Goal: Information Seeking & Learning: Learn about a topic

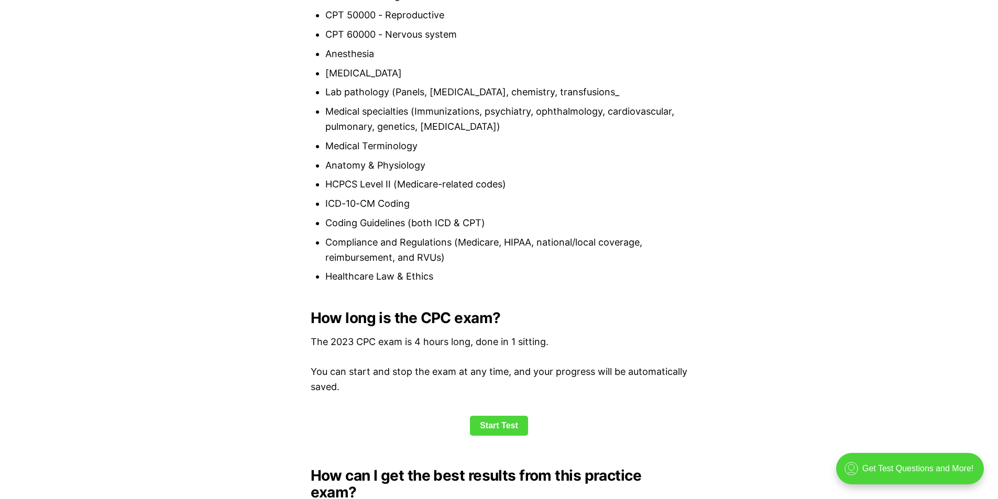
scroll to position [1258, 0]
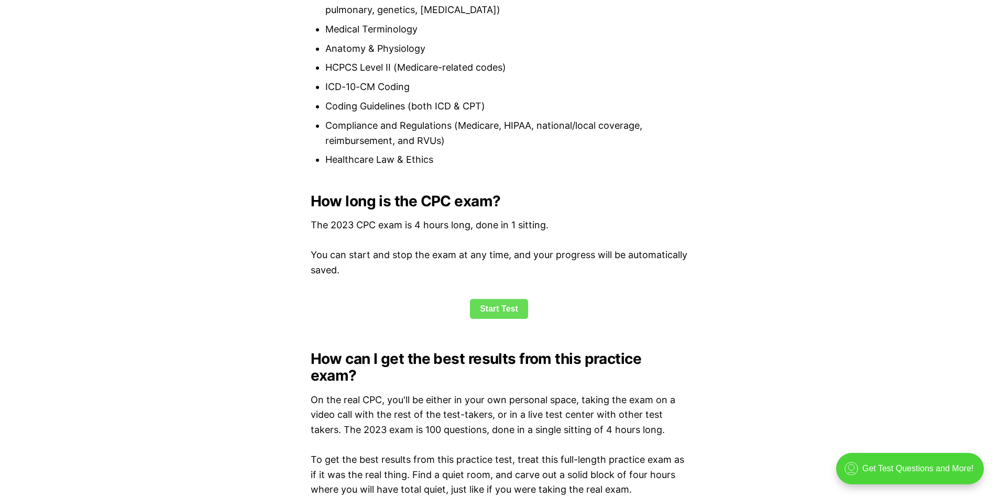
click at [509, 313] on link "Start Test" at bounding box center [499, 309] width 58 height 20
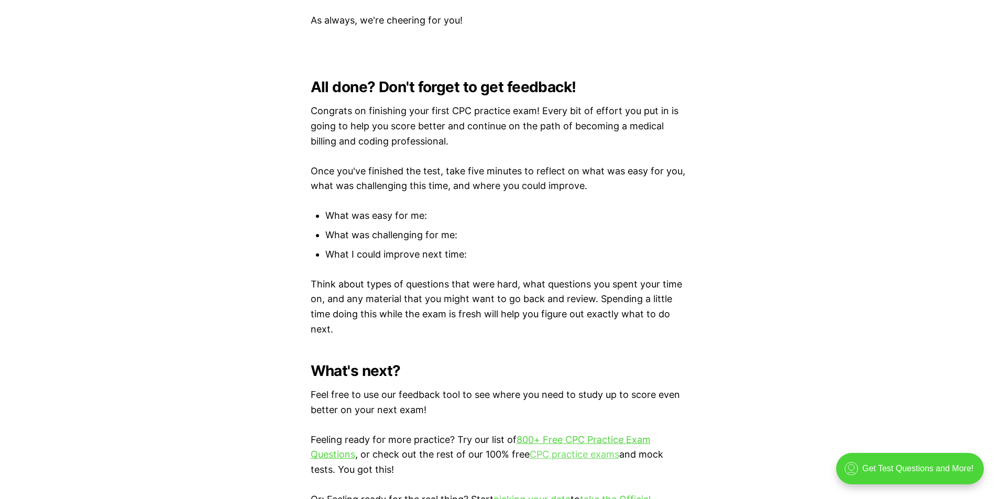
scroll to position [2978, 0]
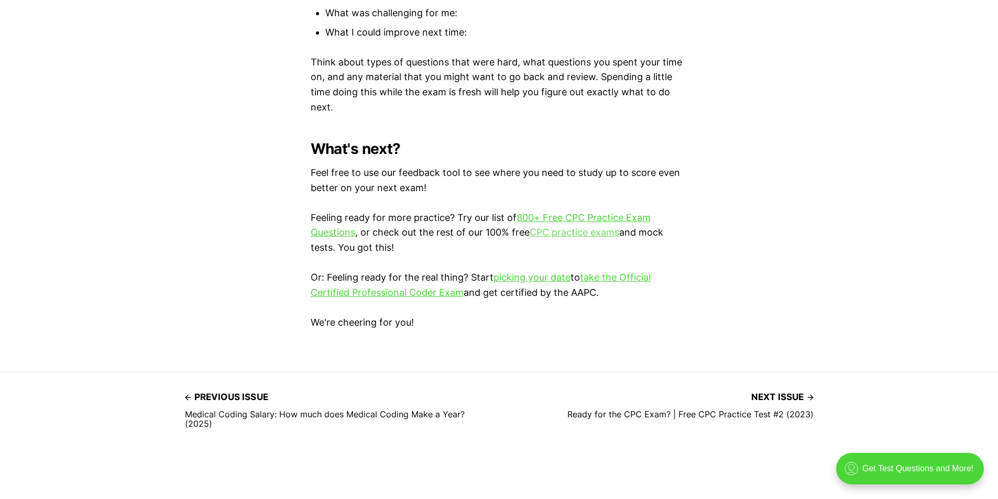
click at [597, 231] on link "CPC practice exams" at bounding box center [575, 232] width 90 height 11
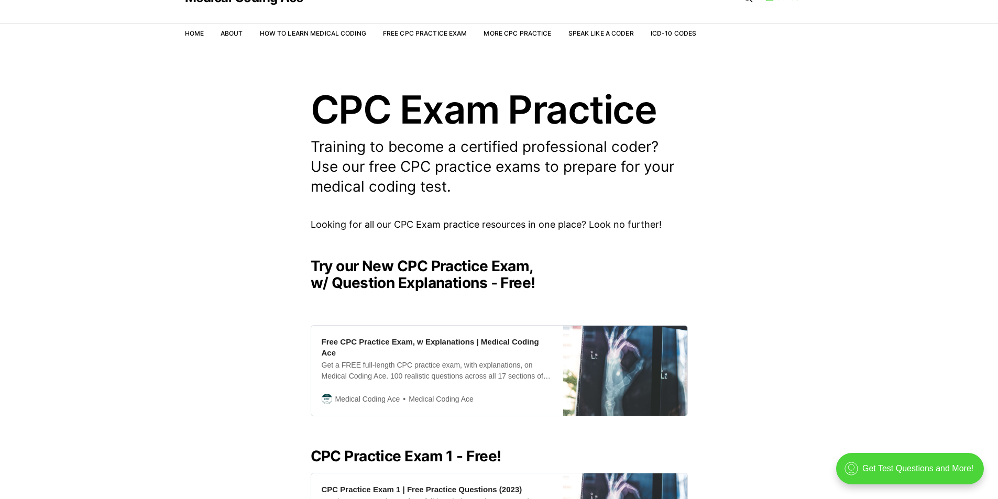
scroll to position [262, 0]
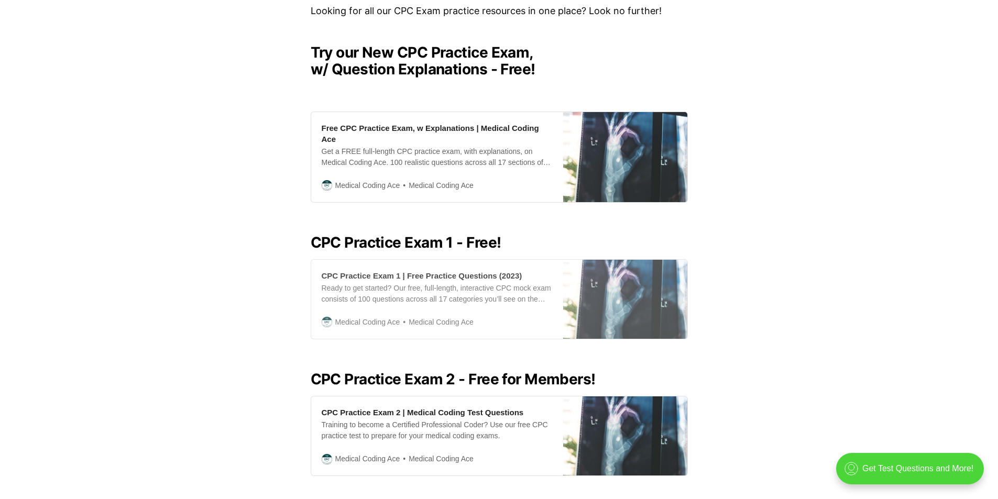
click at [469, 260] on div "CPC Practice Exam 1 | Free Practice Questions (2023) Ready to get started? Our …" at bounding box center [437, 299] width 252 height 79
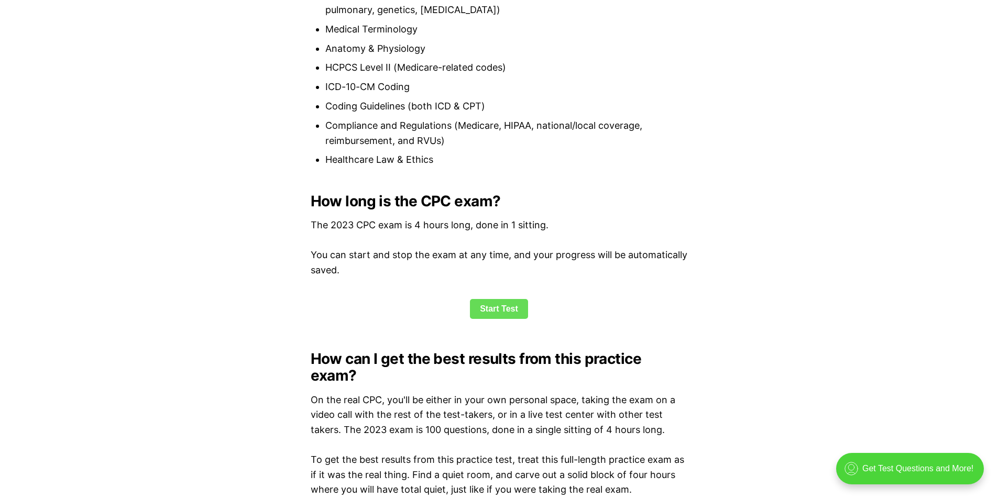
click at [483, 317] on link "Start Test" at bounding box center [499, 309] width 58 height 20
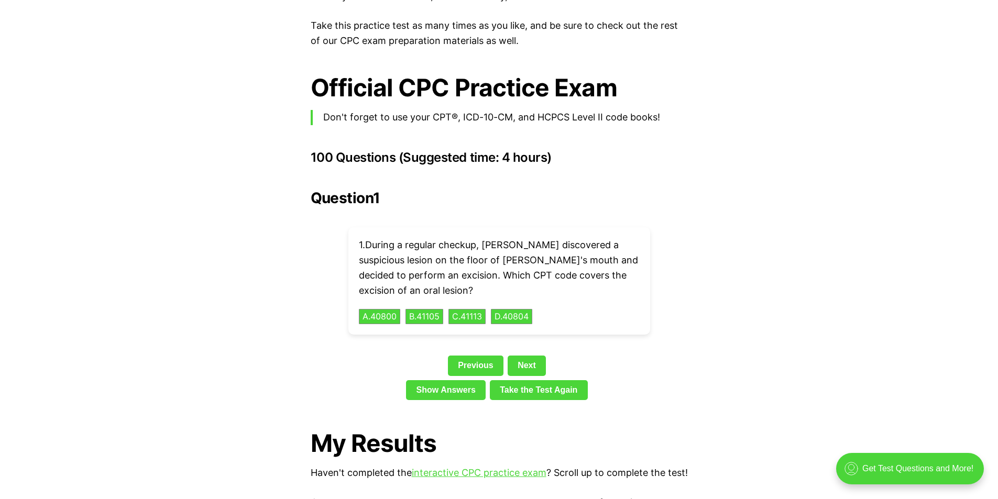
scroll to position [2210, 0]
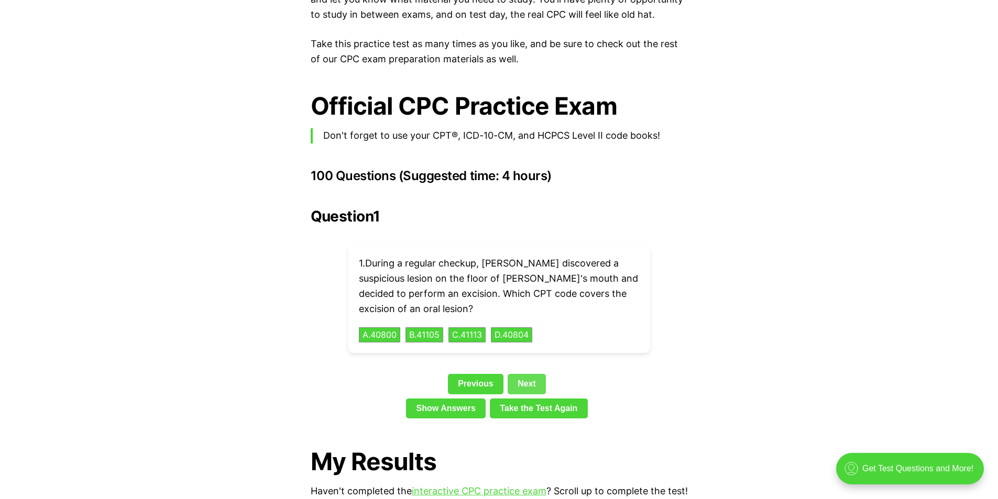
click at [527, 374] on link "Next" at bounding box center [527, 384] width 38 height 20
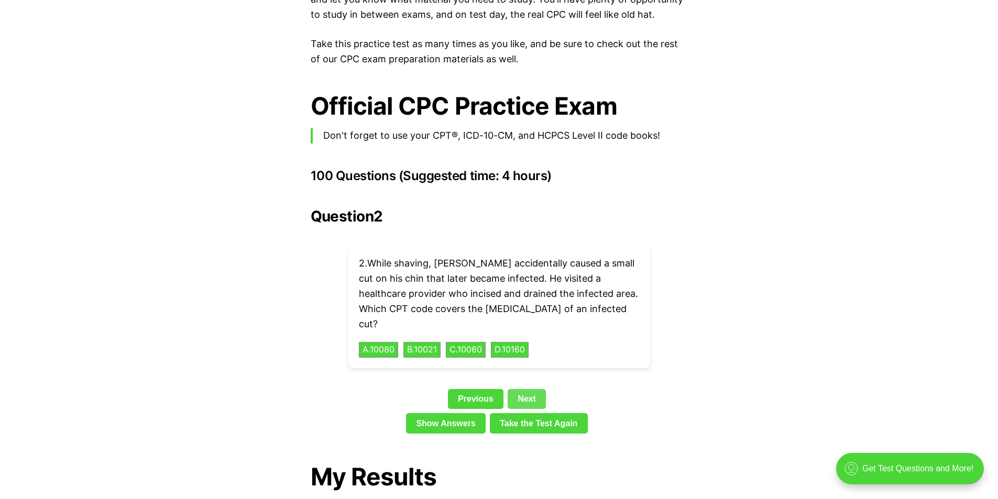
click at [527, 389] on link "Next" at bounding box center [527, 399] width 38 height 20
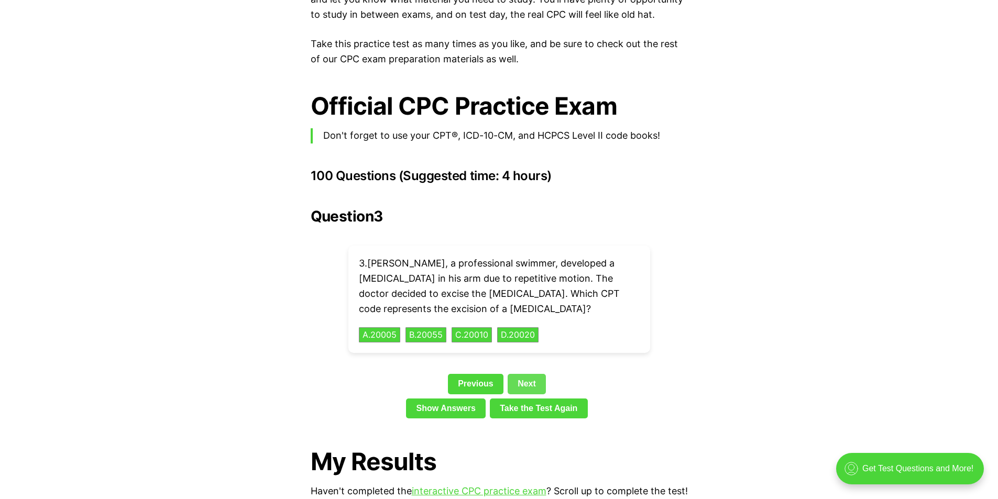
click at [538, 374] on link "Next" at bounding box center [527, 384] width 38 height 20
click at [530, 374] on link "Next" at bounding box center [527, 384] width 38 height 20
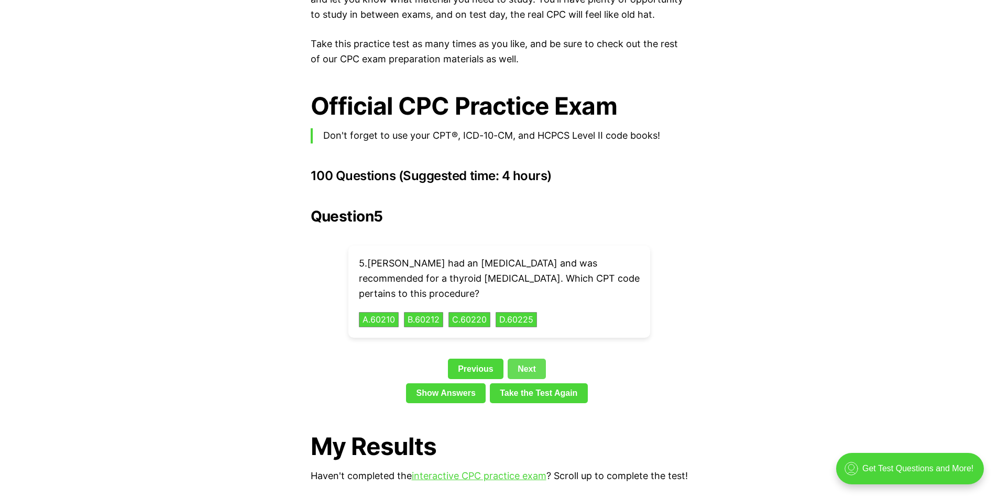
click at [528, 359] on link "Next" at bounding box center [527, 369] width 38 height 20
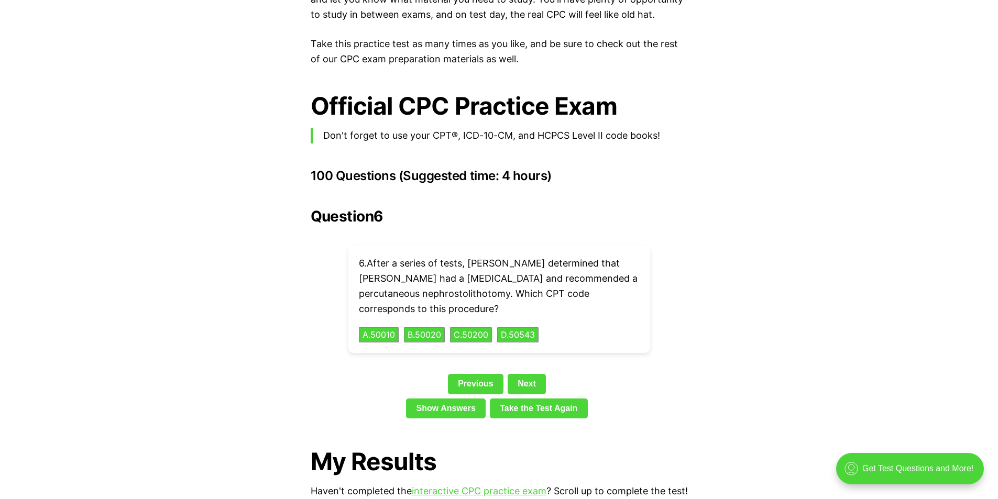
click at [528, 357] on div "Question 6 6 . After a series of tests, Dr. Wright determined that Katie had a …" at bounding box center [499, 315] width 377 height 215
click at [527, 374] on link "Next" at bounding box center [527, 384] width 38 height 20
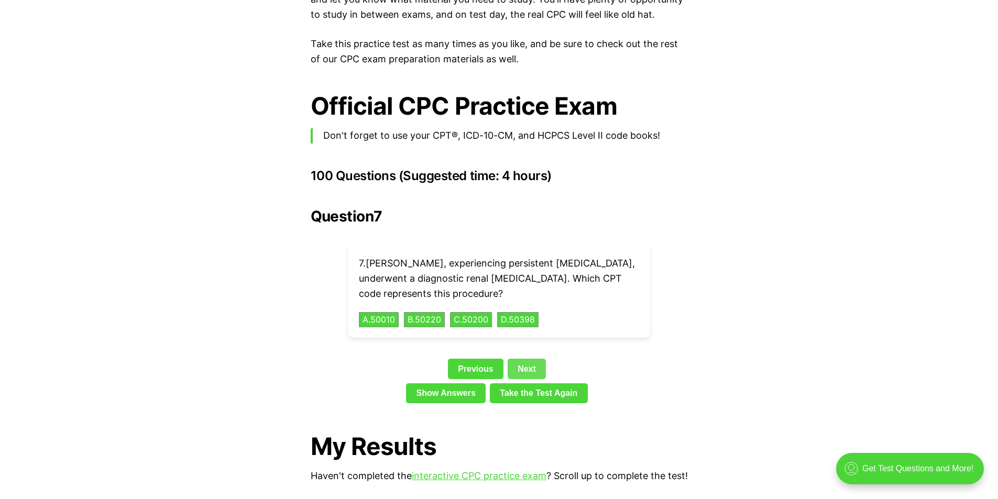
click at [525, 359] on link "Next" at bounding box center [527, 369] width 38 height 20
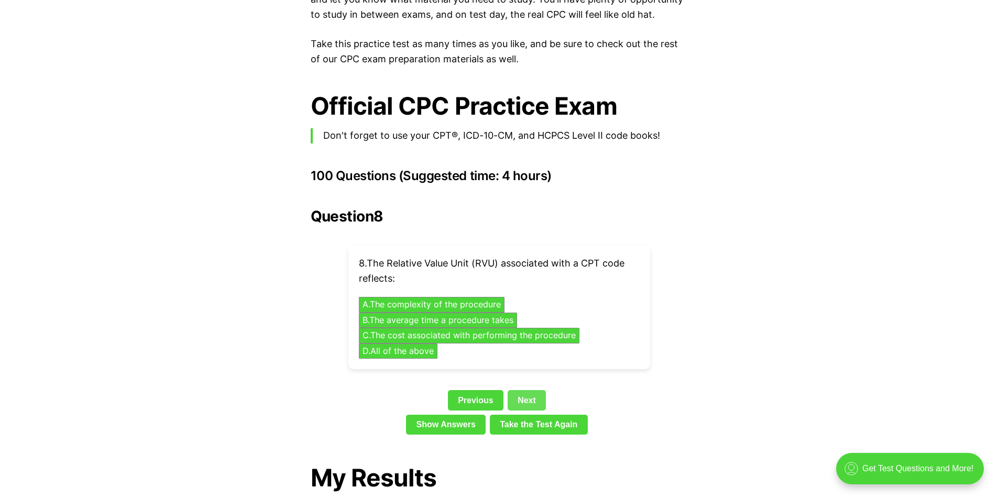
click at [535, 390] on link "Next" at bounding box center [527, 400] width 38 height 20
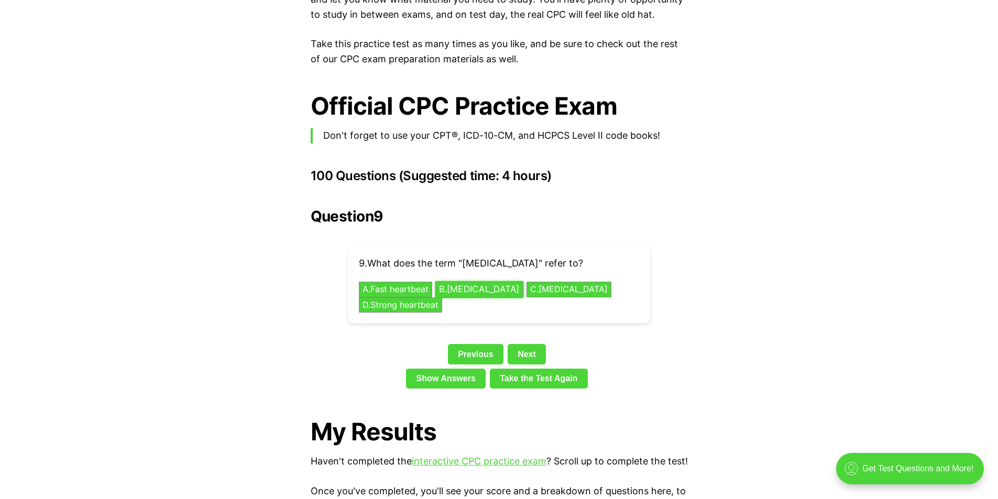
click at [479, 282] on button "B . Slow heartbeat" at bounding box center [479, 290] width 88 height 16
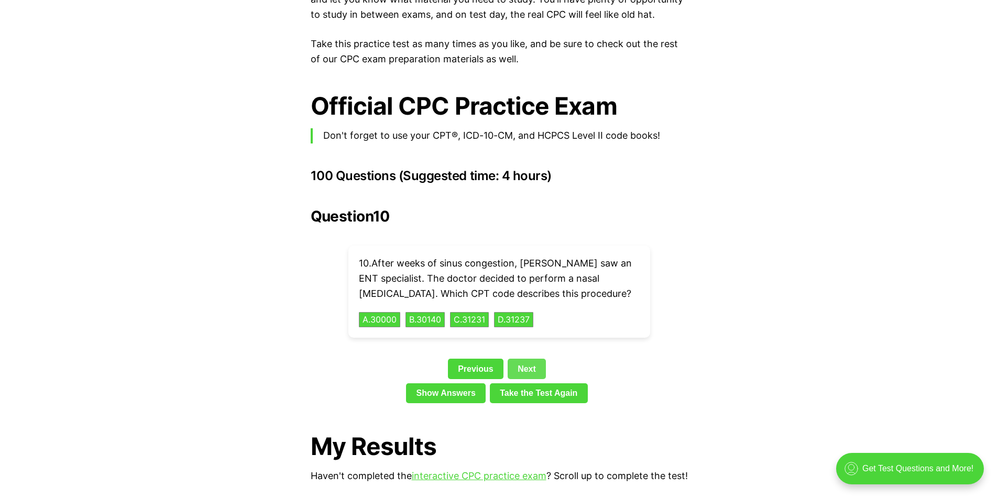
click at [533, 359] on link "Next" at bounding box center [527, 369] width 38 height 20
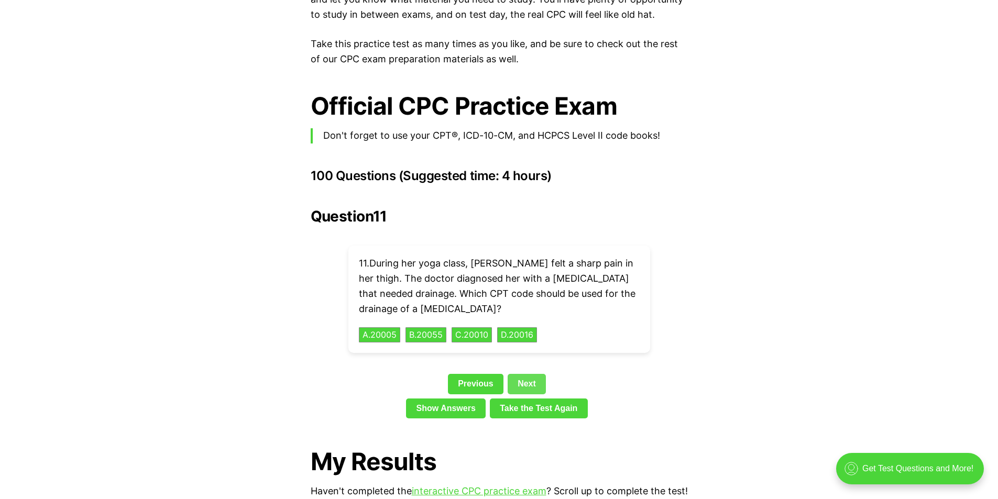
click at [530, 374] on link "Next" at bounding box center [527, 384] width 38 height 20
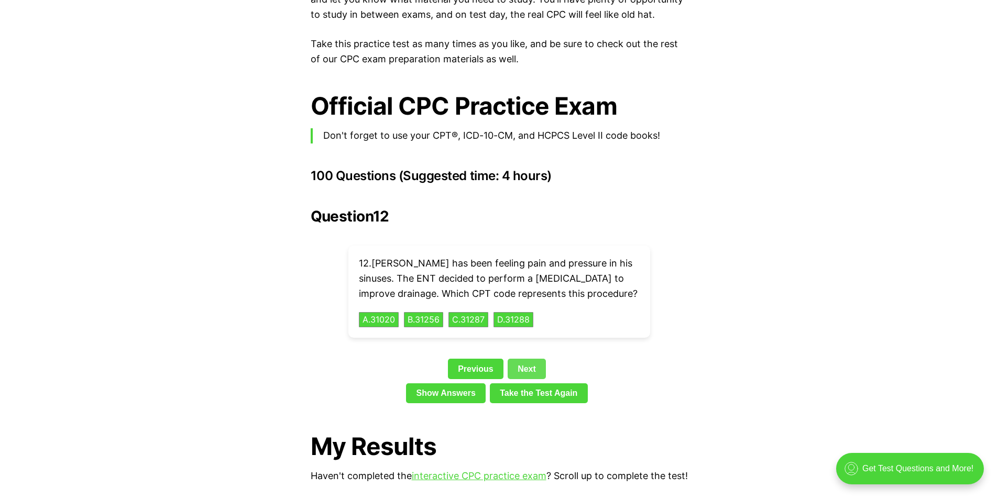
click at [527, 359] on link "Next" at bounding box center [527, 369] width 38 height 20
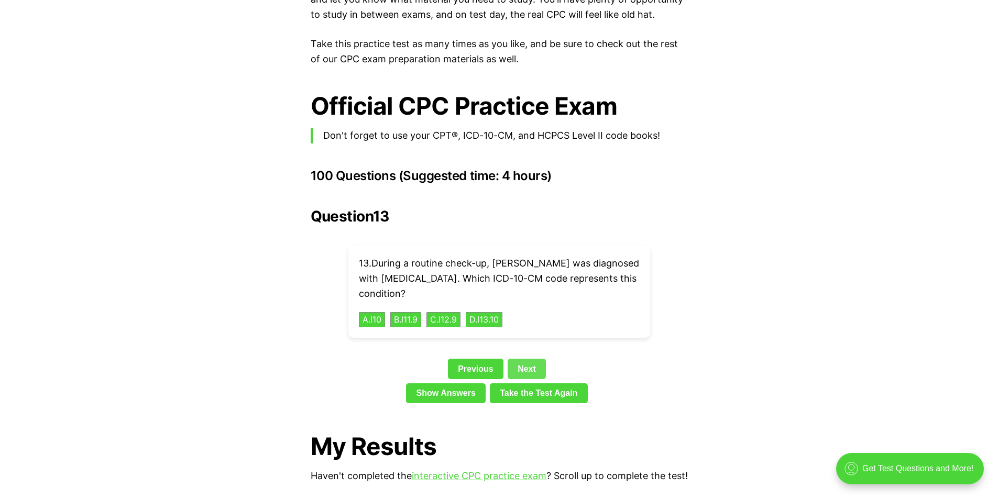
click at [526, 359] on link "Next" at bounding box center [527, 369] width 38 height 20
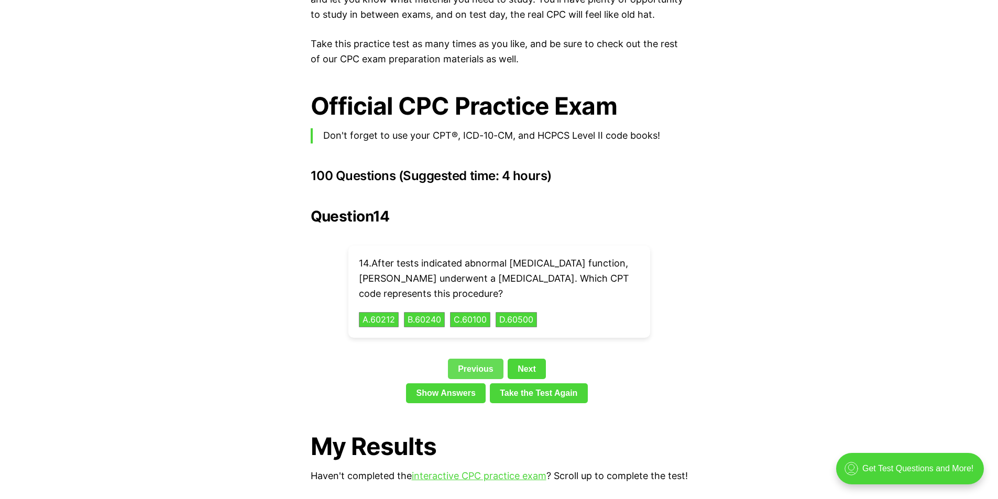
click at [475, 359] on link "Previous" at bounding box center [476, 369] width 56 height 20
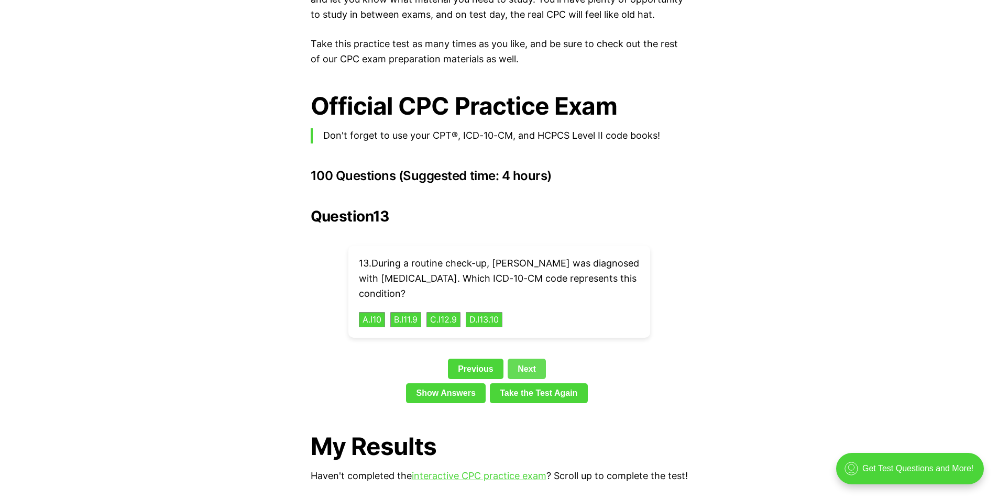
click at [517, 359] on link "Next" at bounding box center [527, 369] width 38 height 20
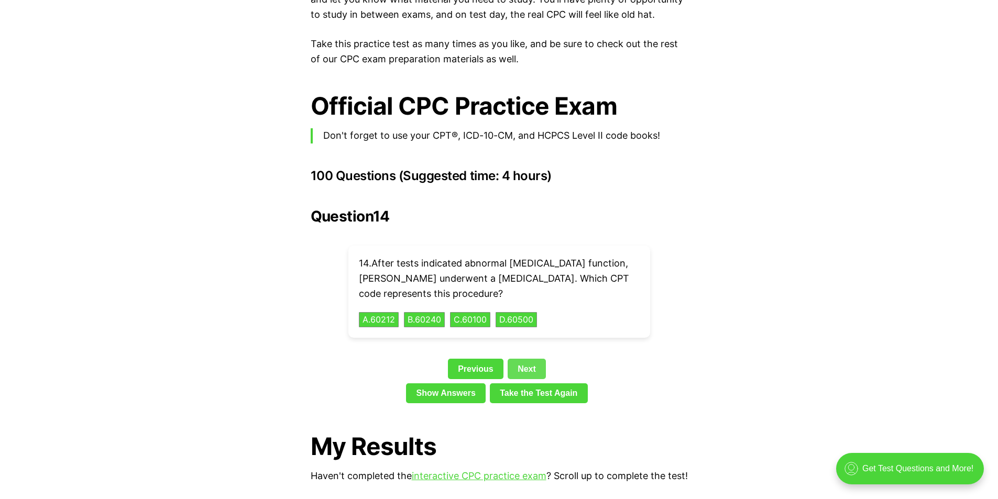
click at [522, 359] on link "Next" at bounding box center [527, 369] width 38 height 20
click at [531, 359] on link "Next" at bounding box center [527, 369] width 38 height 20
click at [536, 359] on link "Next" at bounding box center [527, 369] width 38 height 20
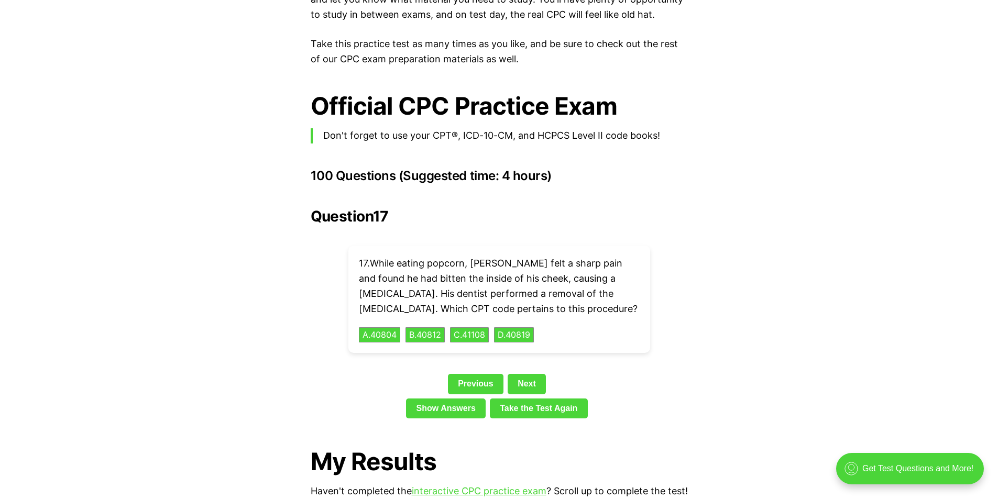
click at [527, 374] on link "Next" at bounding box center [527, 384] width 38 height 20
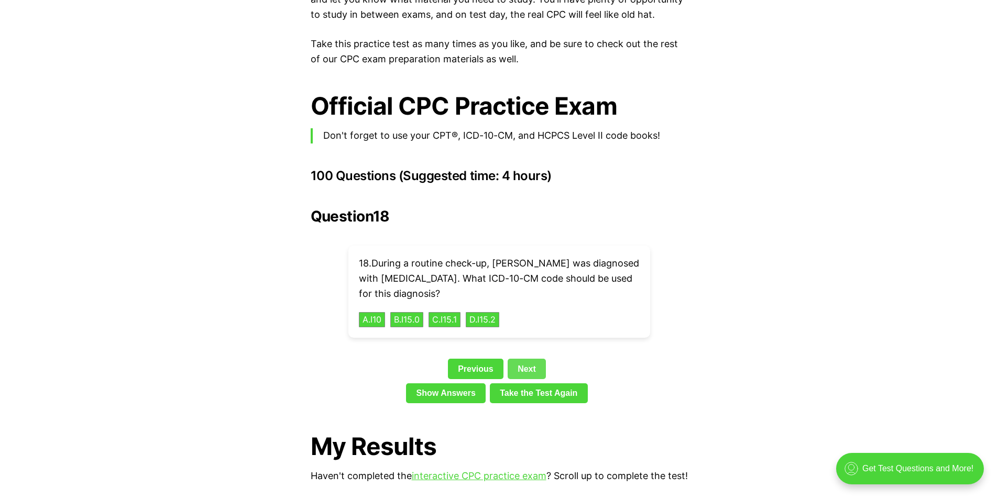
click at [522, 359] on link "Next" at bounding box center [527, 369] width 38 height 20
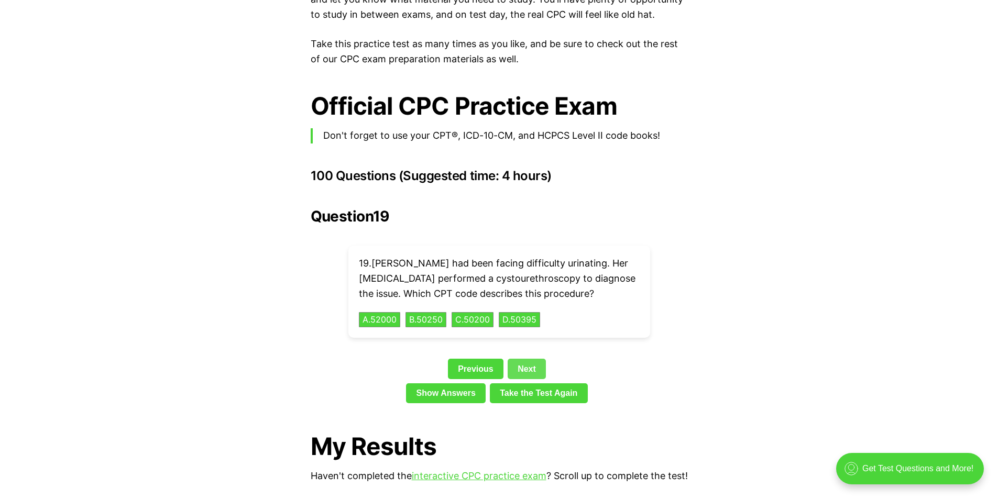
click at [522, 359] on link "Next" at bounding box center [527, 369] width 38 height 20
click at [523, 368] on link "Next" at bounding box center [527, 369] width 38 height 20
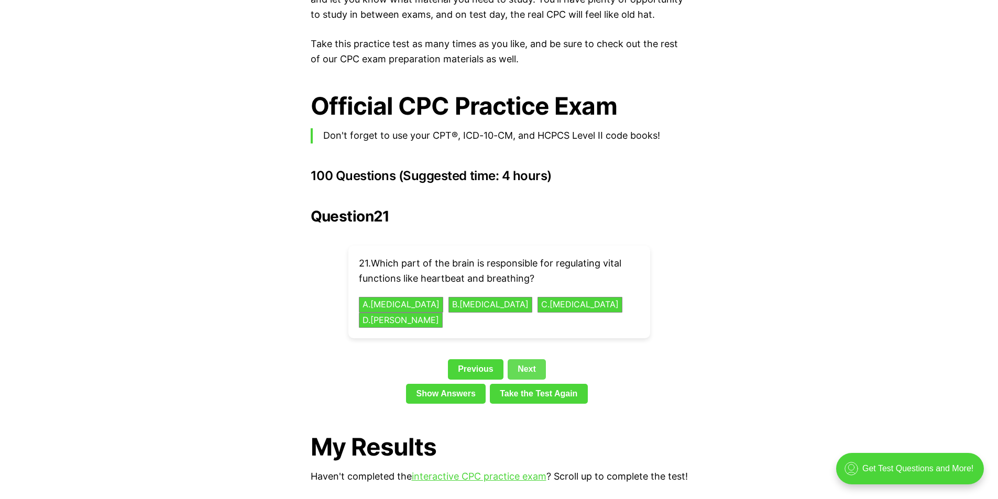
click at [530, 359] on link "Next" at bounding box center [527, 369] width 38 height 20
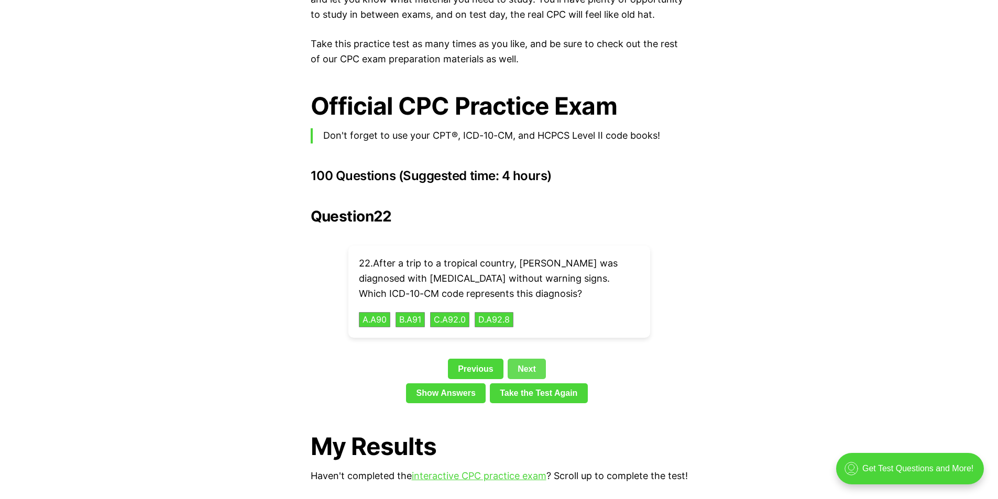
click at [531, 359] on link "Next" at bounding box center [527, 369] width 38 height 20
click at [528, 359] on link "Next" at bounding box center [527, 369] width 38 height 20
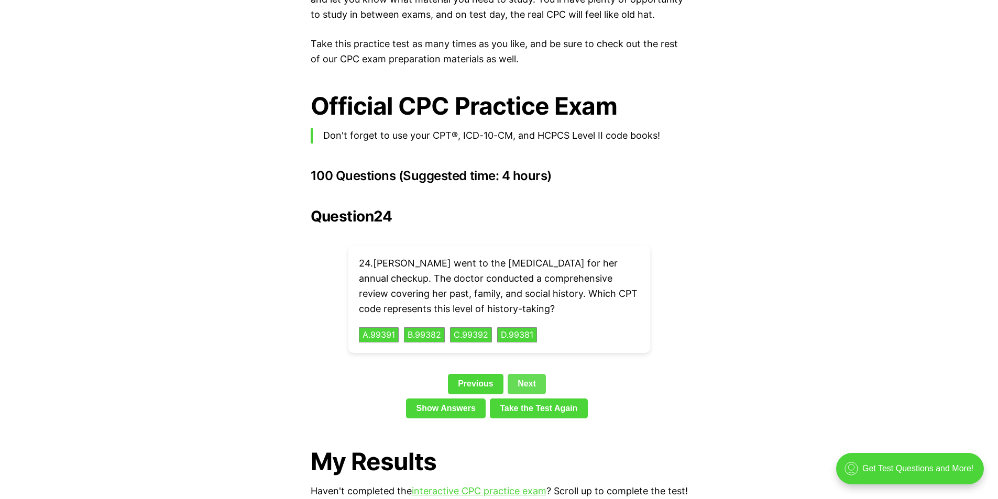
click at [534, 374] on link "Next" at bounding box center [527, 384] width 38 height 20
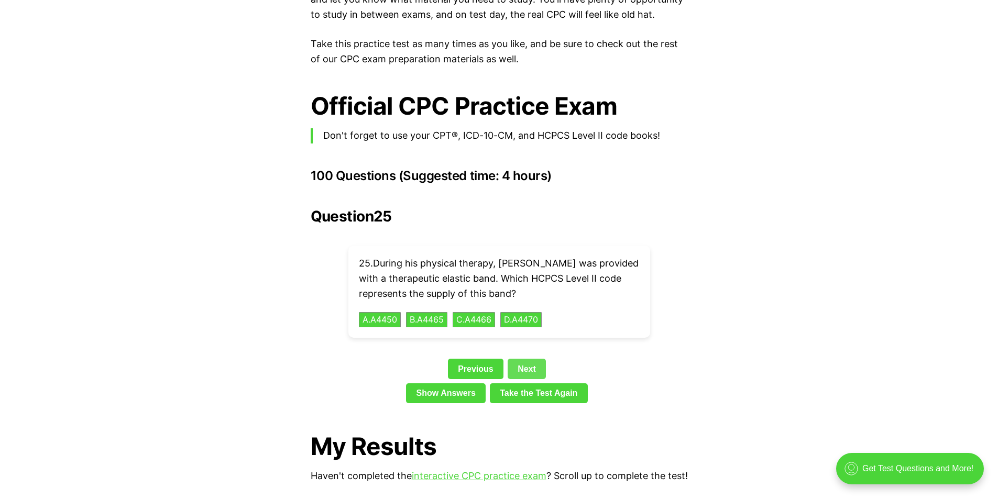
click at [524, 359] on link "Next" at bounding box center [527, 369] width 38 height 20
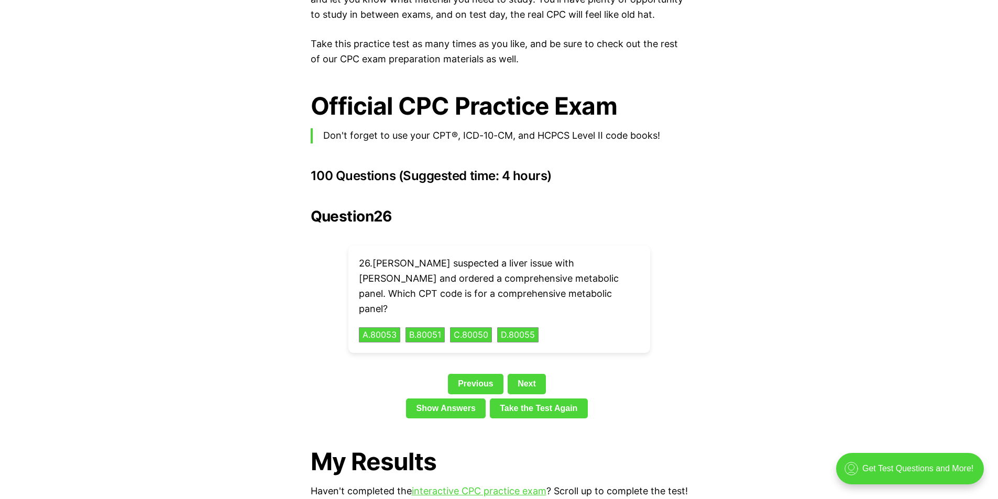
drag, startPoint x: 524, startPoint y: 352, endPoint x: 532, endPoint y: 351, distance: 8.4
click at [525, 374] on link "Next" at bounding box center [527, 384] width 38 height 20
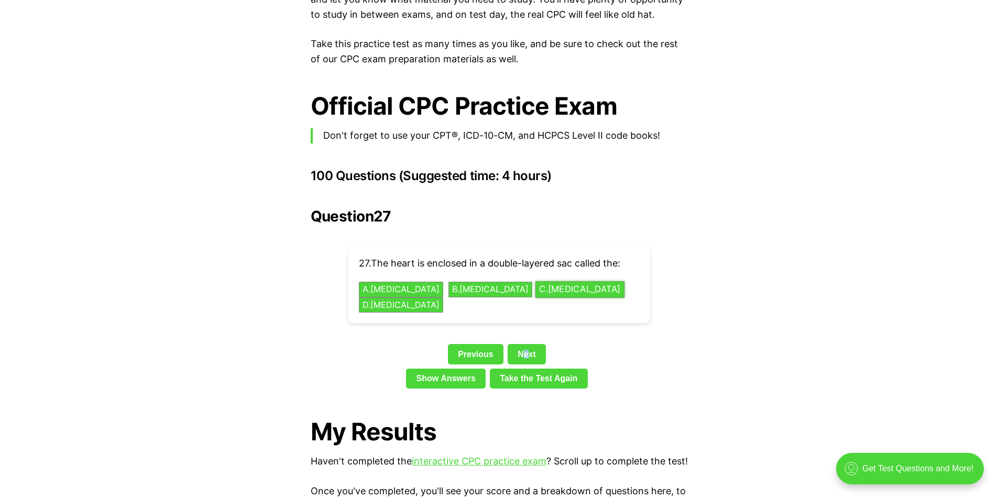
click at [540, 282] on button "C . Endocardium" at bounding box center [579, 290] width 89 height 16
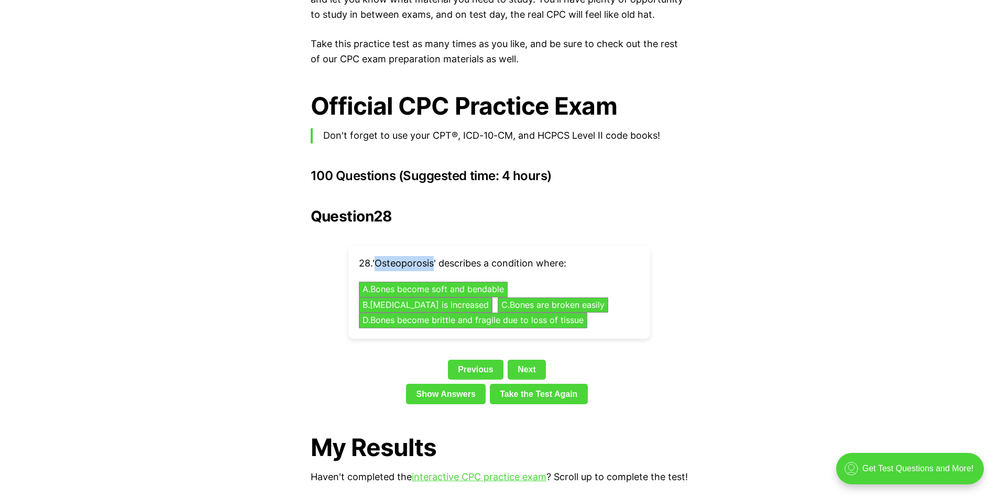
drag, startPoint x: 377, startPoint y: 245, endPoint x: 435, endPoint y: 248, distance: 57.7
click at [435, 256] on p "28 . 'Osteoporosis' describes a condition where:" at bounding box center [499, 263] width 281 height 15
copy p "Osteoporosis"
click at [476, 282] on button "A . Bones become soft and bendable" at bounding box center [433, 290] width 156 height 16
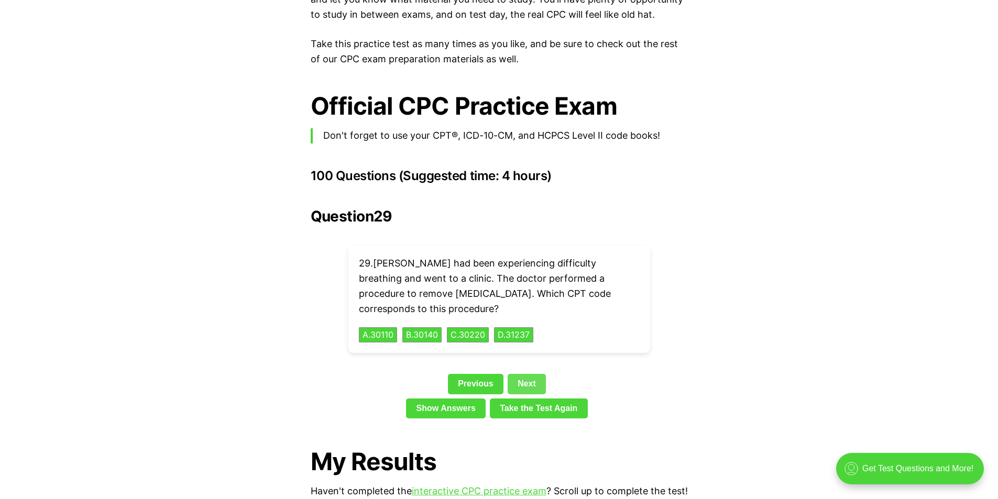
click at [523, 374] on link "Next" at bounding box center [527, 384] width 38 height 20
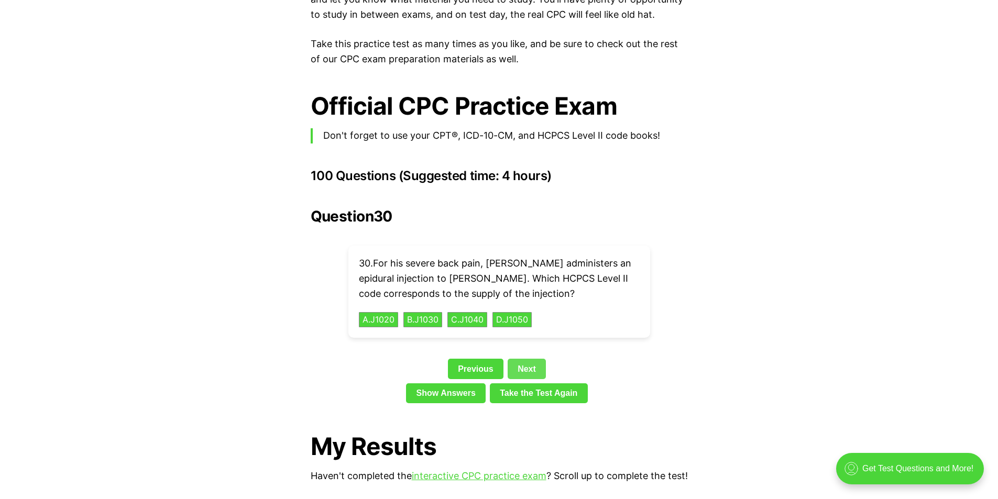
click at [514, 359] on link "Next" at bounding box center [527, 369] width 38 height 20
click at [527, 359] on link "Next" at bounding box center [527, 369] width 38 height 20
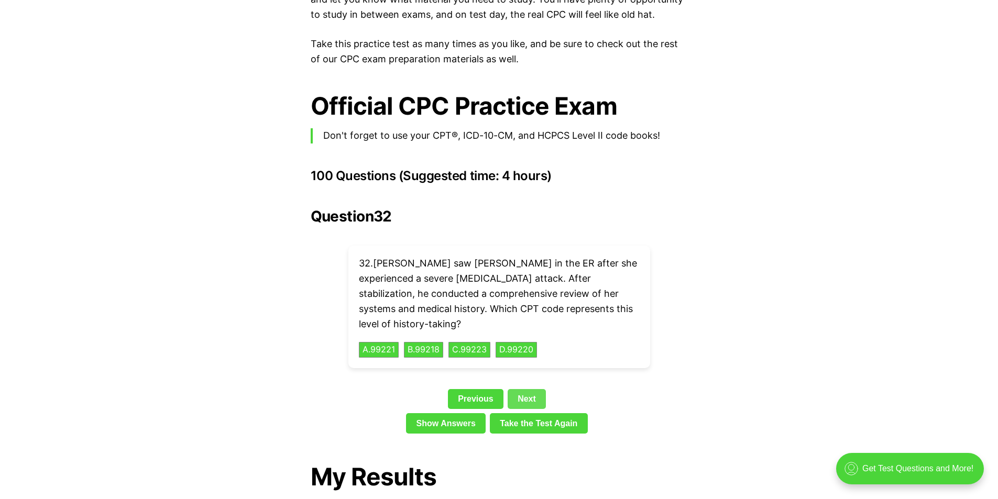
click at [525, 389] on link "Next" at bounding box center [527, 399] width 38 height 20
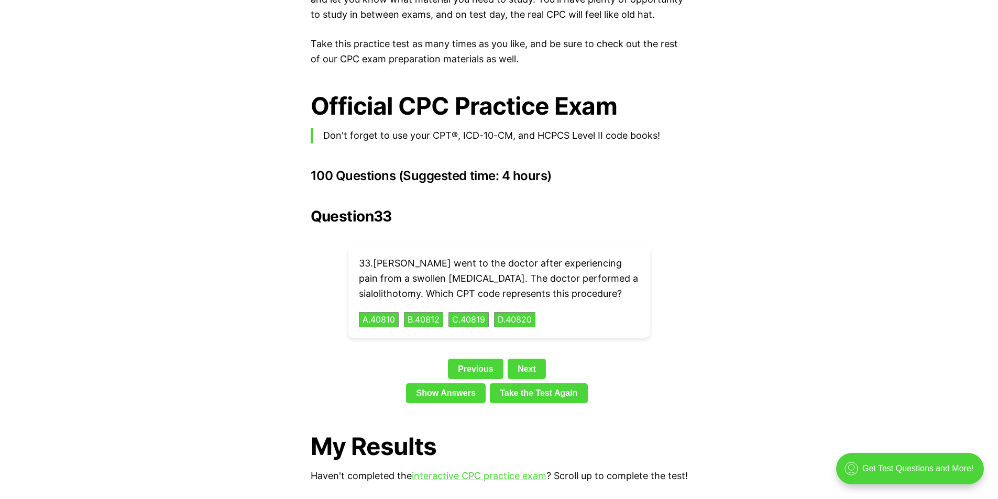
click at [525, 359] on link "Next" at bounding box center [527, 369] width 38 height 20
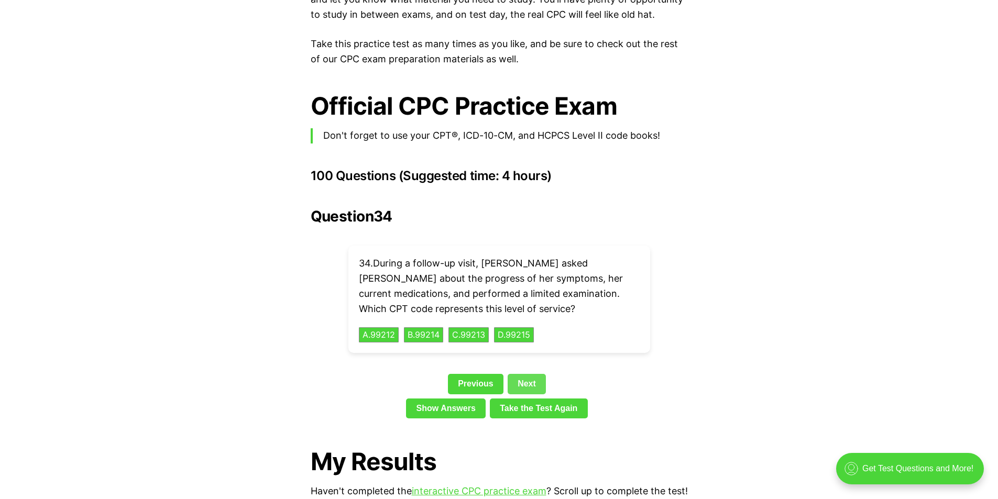
click at [528, 374] on link "Next" at bounding box center [527, 384] width 38 height 20
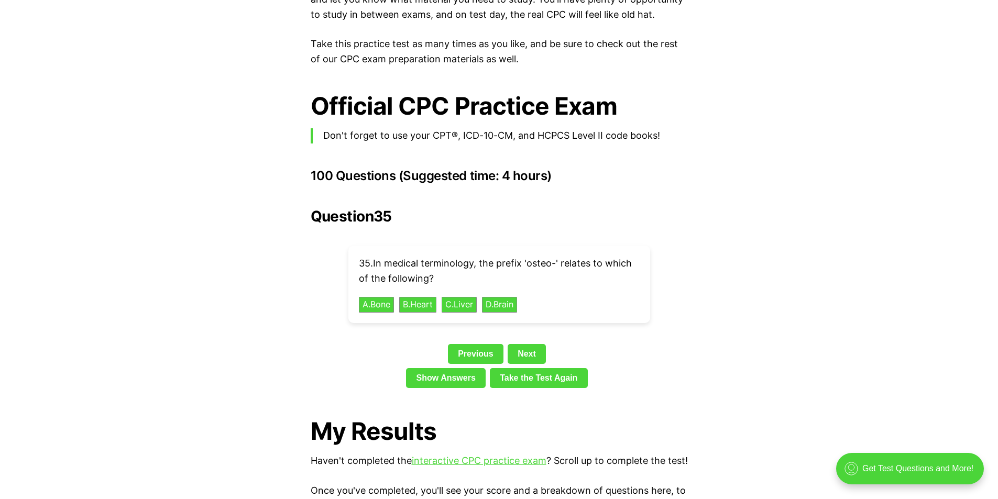
click at [525, 344] on link "Next" at bounding box center [527, 354] width 38 height 20
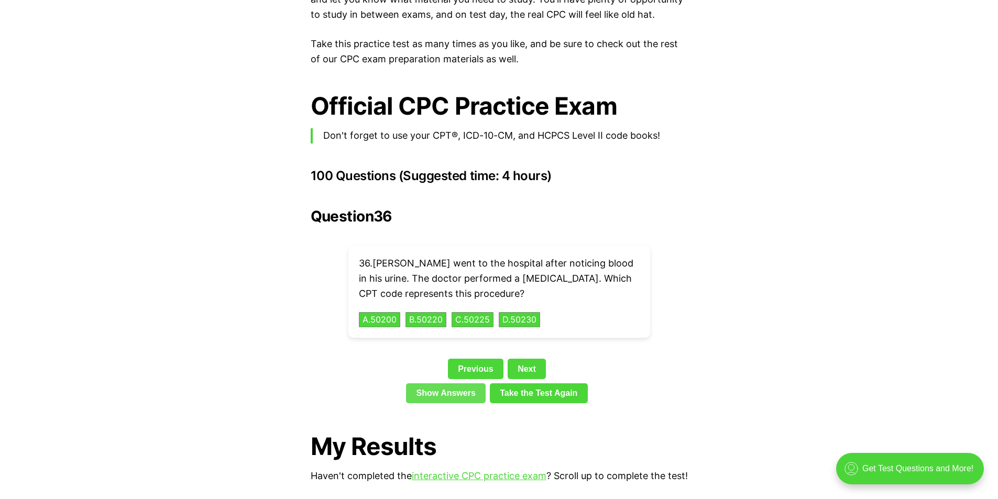
click at [466, 384] on link "Show Answers" at bounding box center [446, 394] width 80 height 20
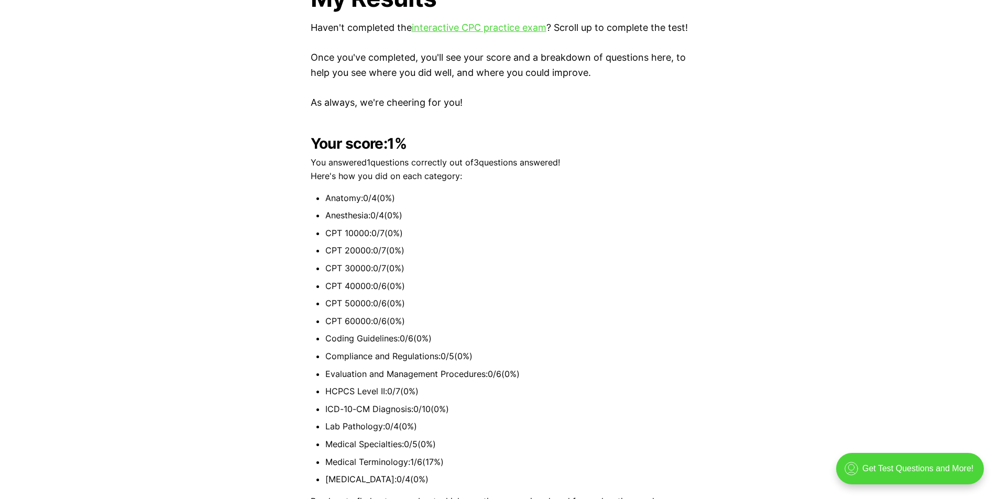
scroll to position [2426, 0]
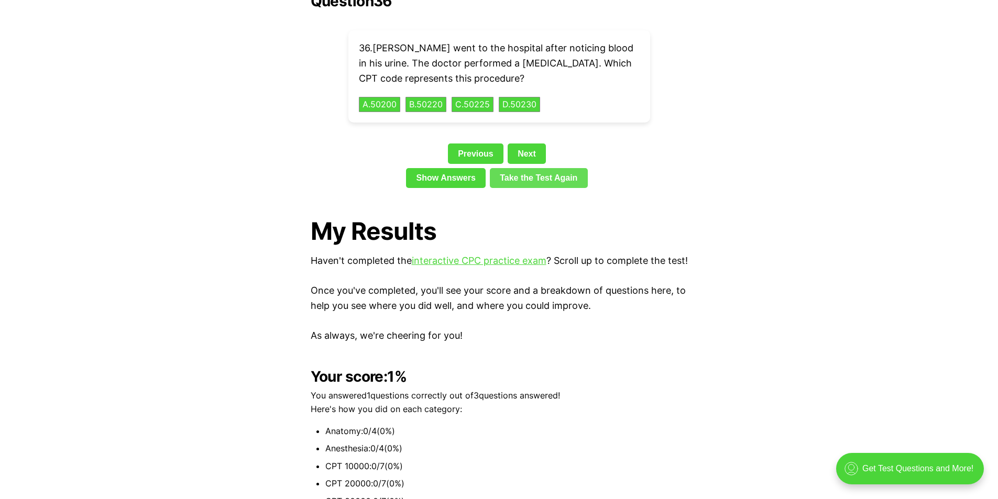
click at [556, 168] on link "Take the Test Again" at bounding box center [539, 178] width 98 height 20
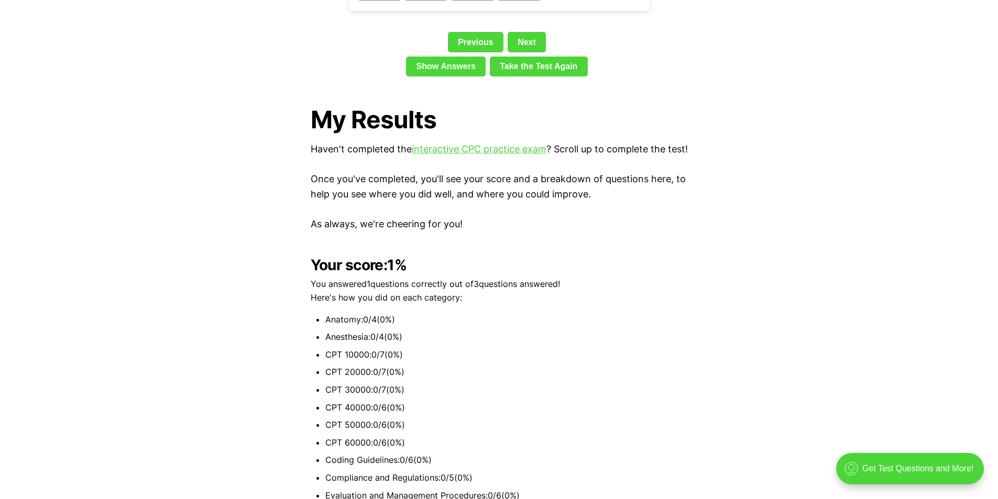
scroll to position [2373, 0]
